Goal: Transaction & Acquisition: Purchase product/service

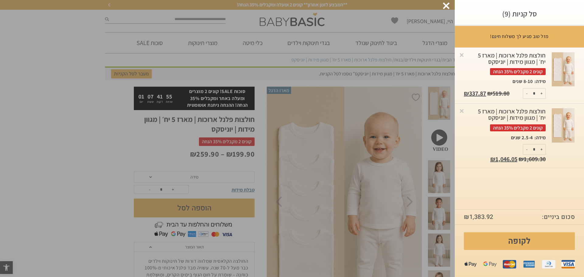
click at [527, 149] on button "-" at bounding box center [527, 149] width 8 height 10
type input "*"
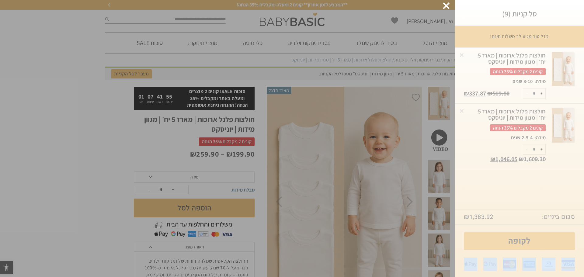
click at [527, 149] on div "סל קניות (9) מזל טוב מגיע לך משלוח חינם! רק עוד ₪ -1084.92 - שליח חינם עד הבית!…" at bounding box center [518, 138] width 129 height 277
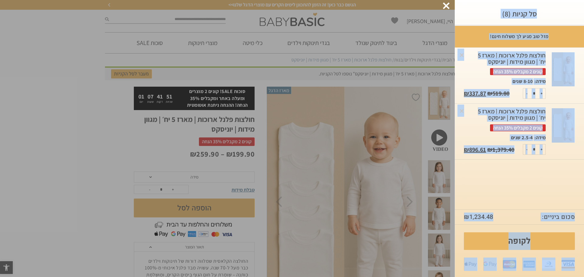
click at [522, 165] on div "מזל טוב מגיע לך משלוח חינם! רק עוד ₪ -935.48 - שליח חינם עד הבית! × חולצות פלנל…" at bounding box center [518, 118] width 129 height 184
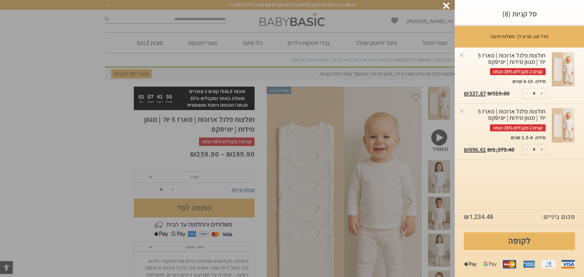
click at [526, 151] on button "-" at bounding box center [527, 149] width 8 height 10
type input "*"
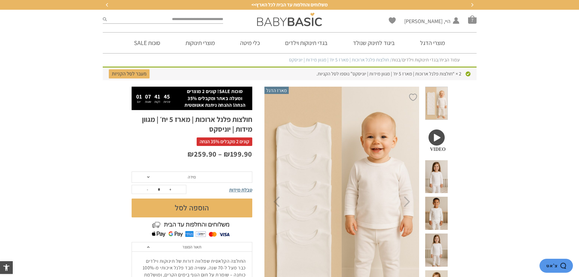
click at [170, 180] on span "מידה" at bounding box center [192, 177] width 121 height 12
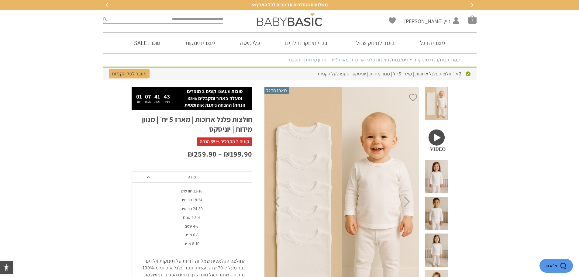
click at [180, 209] on div "24-30 חודשים" at bounding box center [191, 208] width 121 height 5
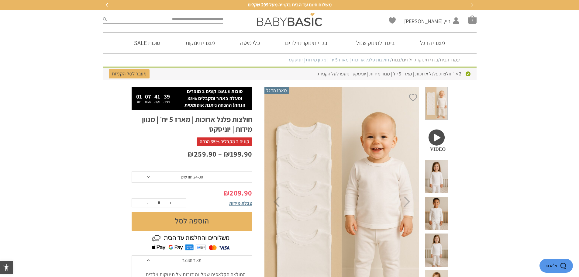
click at [189, 221] on button "הוספה לסל" at bounding box center [192, 221] width 121 height 19
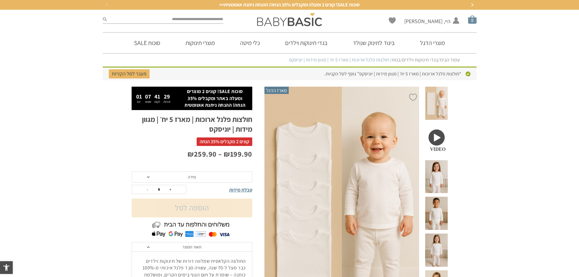
click at [468, 21] on span "סל קניות" at bounding box center [472, 19] width 9 height 9
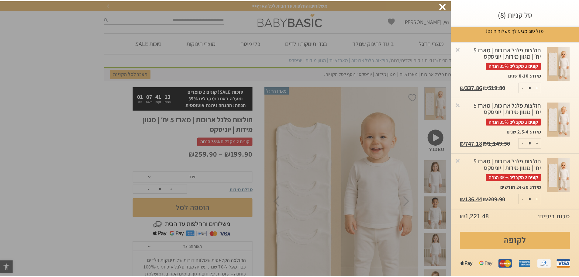
scroll to position [15, 0]
